Goal: Obtain resource: Download file/media

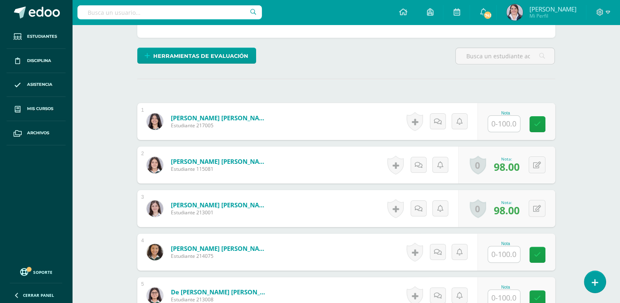
scroll to position [183, 0]
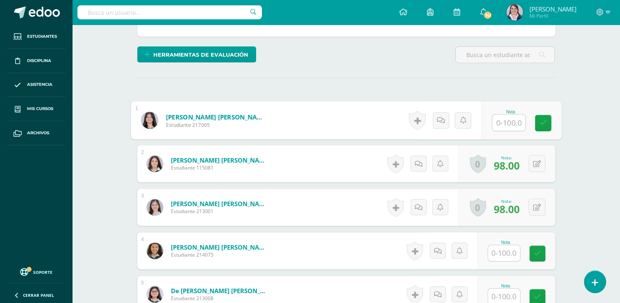
click at [502, 122] on input "text" at bounding box center [508, 122] width 33 height 16
type input "92"
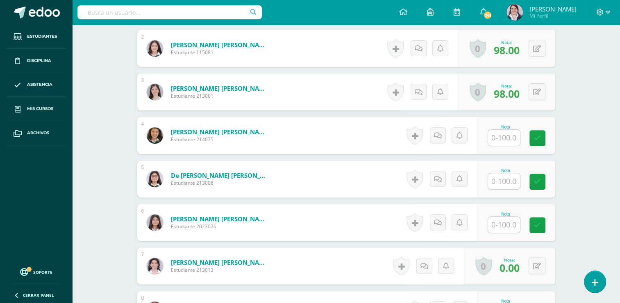
scroll to position [300, 0]
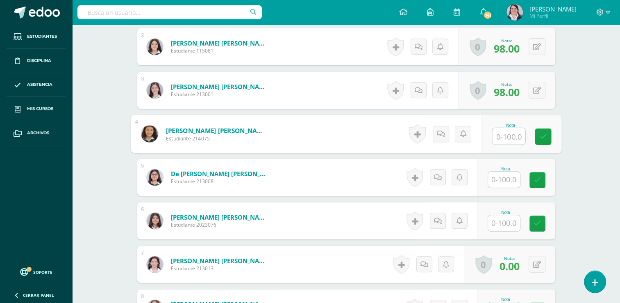
click at [502, 140] on input "text" at bounding box center [508, 136] width 33 height 16
type input "99"
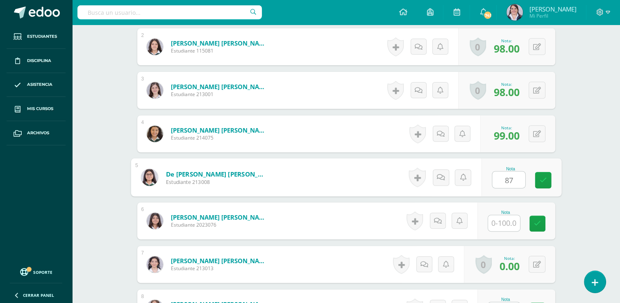
type input "87"
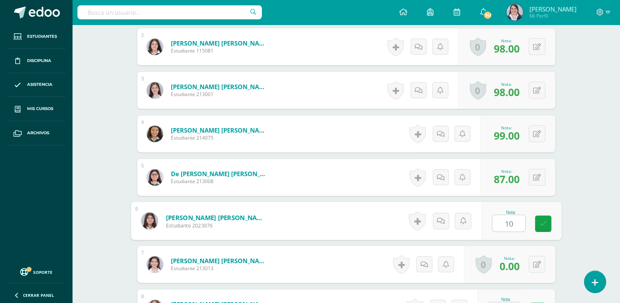
type input "100"
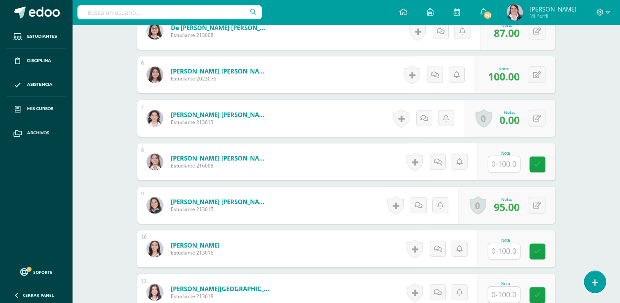
scroll to position [447, 0]
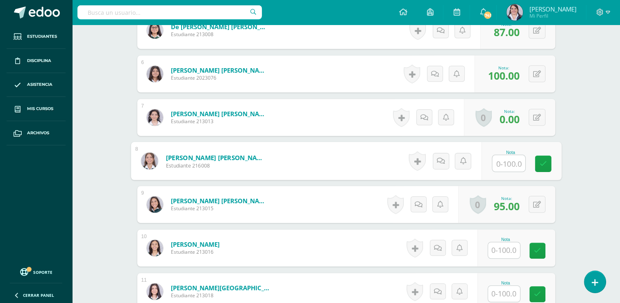
click at [500, 164] on input "text" at bounding box center [508, 163] width 33 height 16
type input "90"
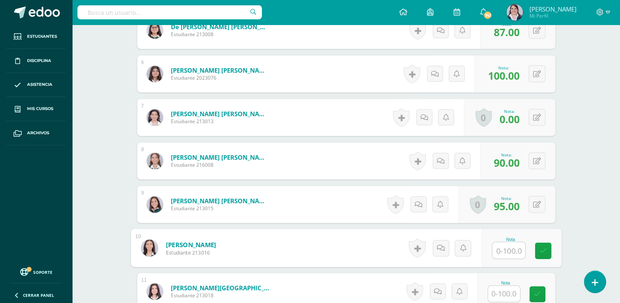
click at [501, 250] on input "text" at bounding box center [508, 250] width 33 height 16
type input "90"
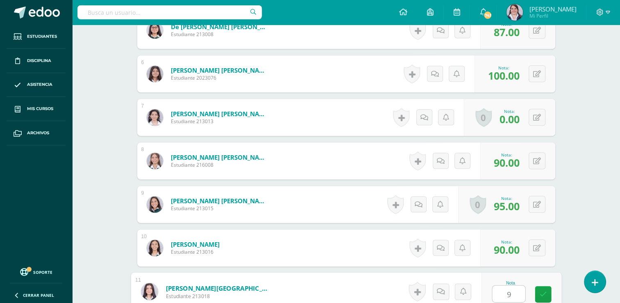
type input "95"
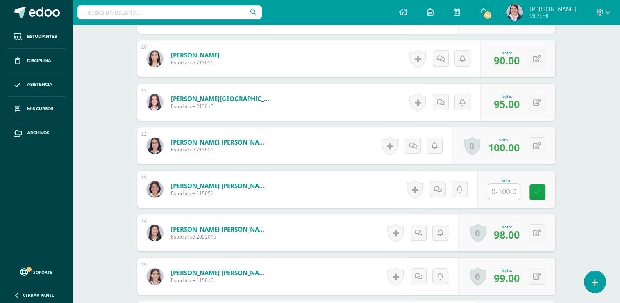
scroll to position [636, 0]
click at [507, 190] on input "text" at bounding box center [508, 191] width 33 height 16
type input "99"
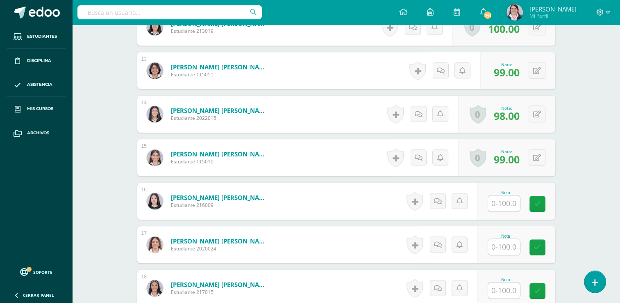
scroll to position [755, 0]
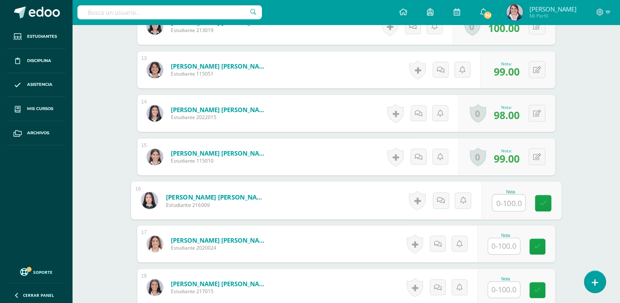
click at [505, 202] on input "text" at bounding box center [508, 202] width 33 height 16
type input "95"
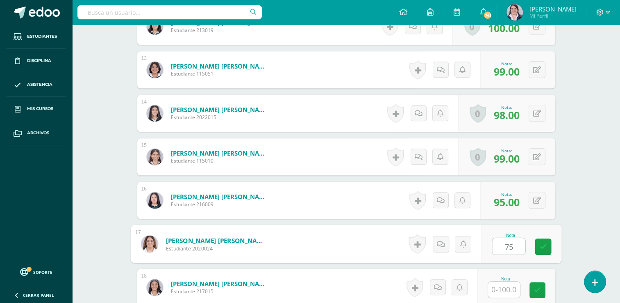
type input "75"
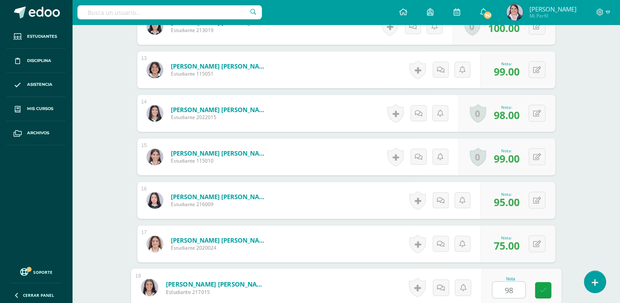
type input "98"
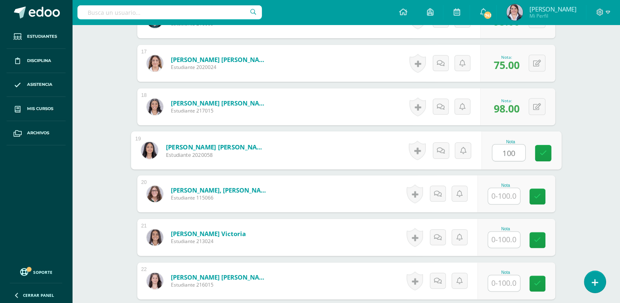
type input "100"
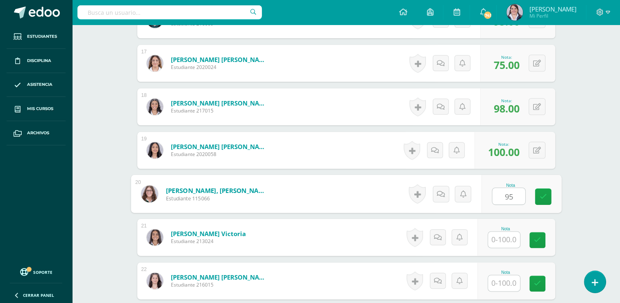
type input "95"
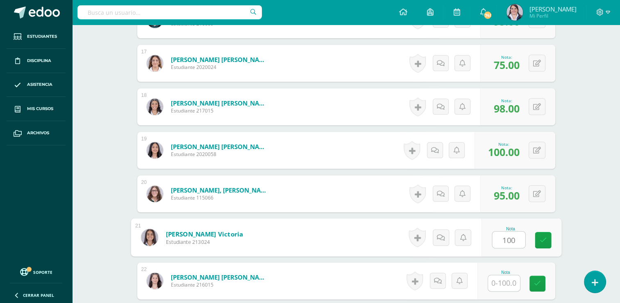
type input "100"
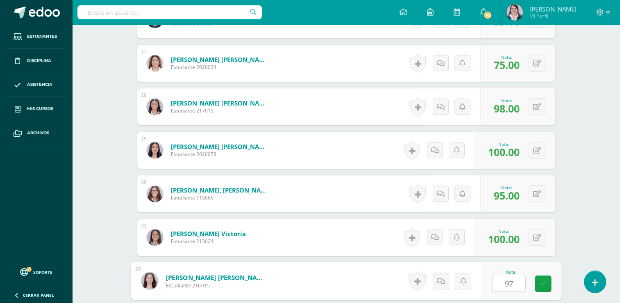
type input "97"
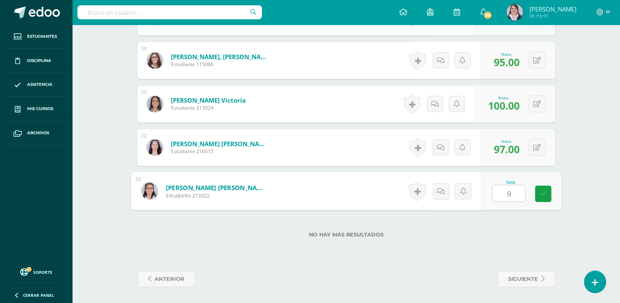
type input "99"
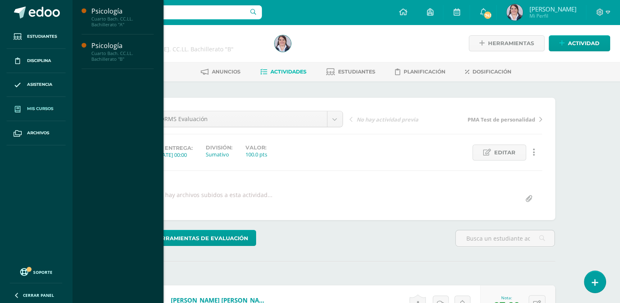
click at [38, 105] on span "Mis cursos" at bounding box center [40, 108] width 26 height 7
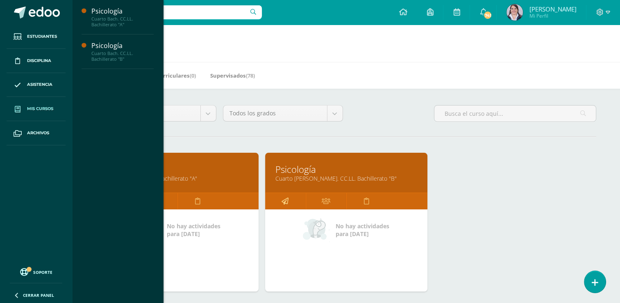
click at [285, 197] on icon at bounding box center [285, 201] width 7 height 16
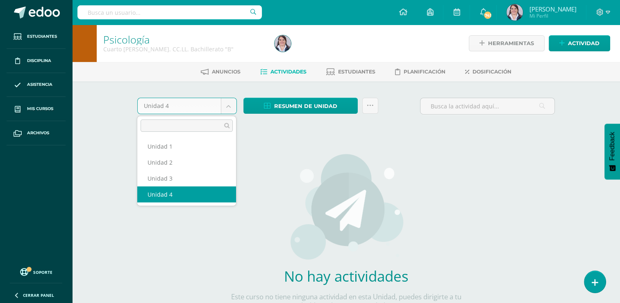
click at [227, 105] on body "Estudiantes Disciplina Asistencia Mis cursos Archivos Soporte Ayuda Reportar un…" at bounding box center [310, 176] width 620 height 352
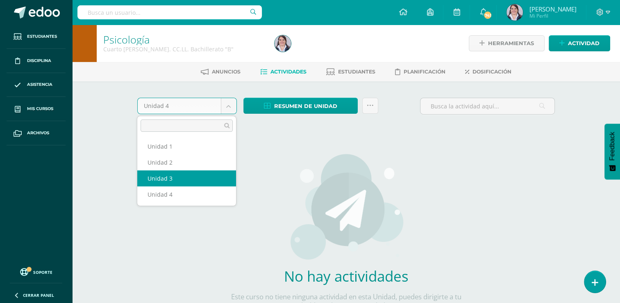
select select "Unidad 3"
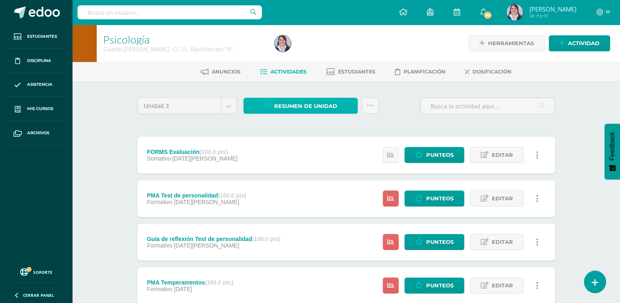
click at [301, 104] on span "Resumen de unidad" at bounding box center [305, 105] width 63 height 15
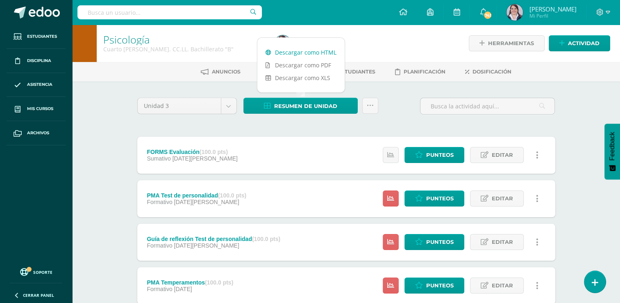
click at [313, 53] on link "Descargar como HTML" at bounding box center [300, 52] width 87 height 13
